Goal: Find specific page/section: Find specific page/section

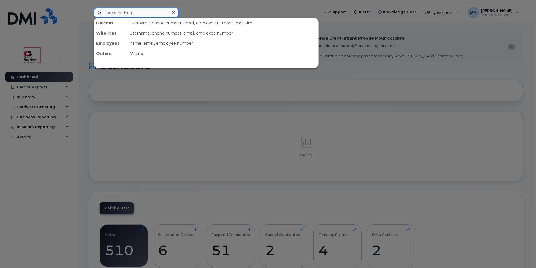
click at [134, 15] on input at bounding box center [136, 13] width 85 height 10
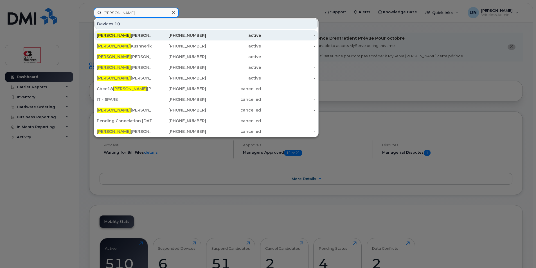
type input "[PERSON_NAME]"
click at [151, 35] on div "[PERSON_NAME]" at bounding box center [124, 36] width 55 height 6
